Goal: Transaction & Acquisition: Subscribe to service/newsletter

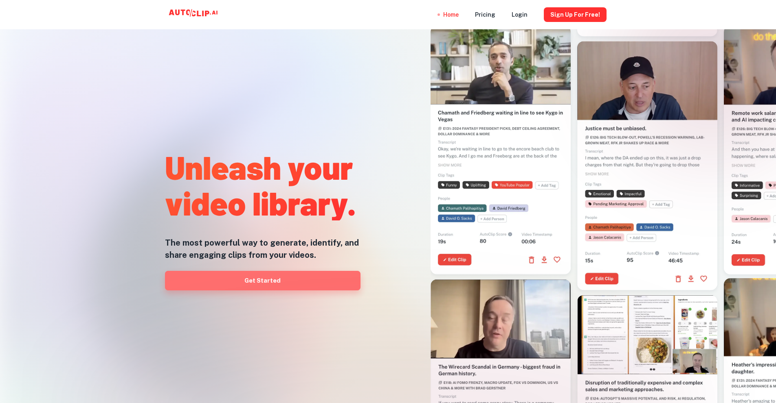
click at [300, 278] on link "Get Started" at bounding box center [262, 281] width 195 height 20
